Goal: Communication & Community: Answer question/provide support

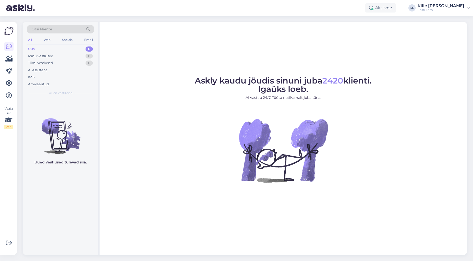
click at [53, 48] on div "Uus 0" at bounding box center [60, 48] width 67 height 7
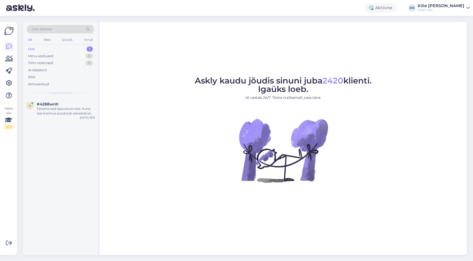
click at [52, 49] on div "Uus 1" at bounding box center [60, 48] width 67 height 7
click at [62, 117] on div "4 #4288wntl Täname teid täpsustuse eest. Kuna teie küsimus puudutab salvestatud…" at bounding box center [60, 109] width 75 height 23
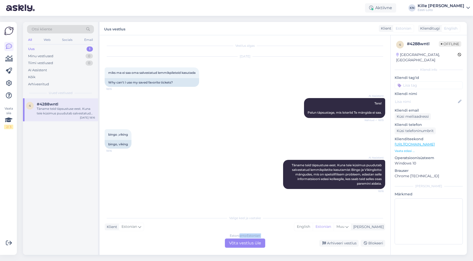
click at [238, 239] on div "Estonian to Estonian Võta vestlus üle" at bounding box center [245, 243] width 40 height 9
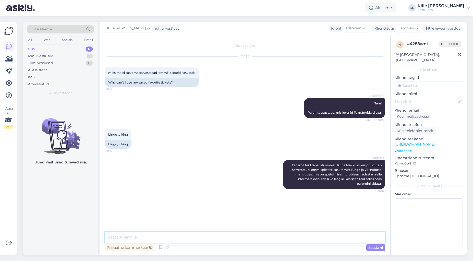
click at [232, 237] on textarea at bounding box center [245, 237] width 281 height 11
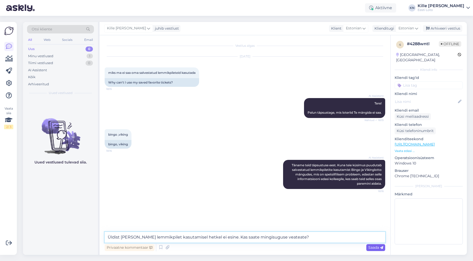
type textarea "Üldist [PERSON_NAME] lemmikpilet kasutamisel hetkel ei esine. Kas saate mingisu…"
click at [377, 246] on span "Saada" at bounding box center [376, 247] width 15 height 5
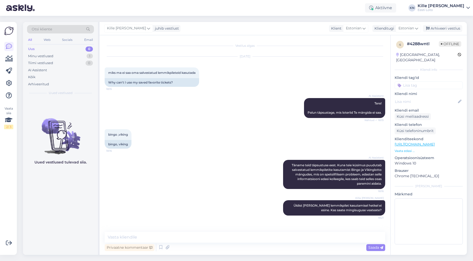
click at [419, 81] on input at bounding box center [429, 85] width 68 height 8
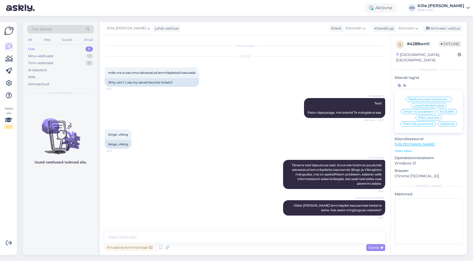
type input "l"
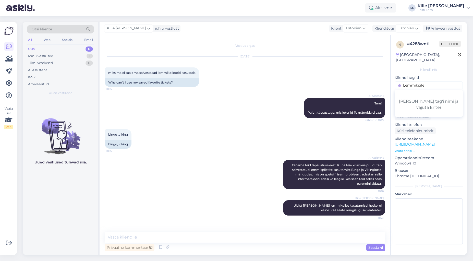
type input "Lemmikpilet"
